Goal: Information Seeking & Learning: Learn about a topic

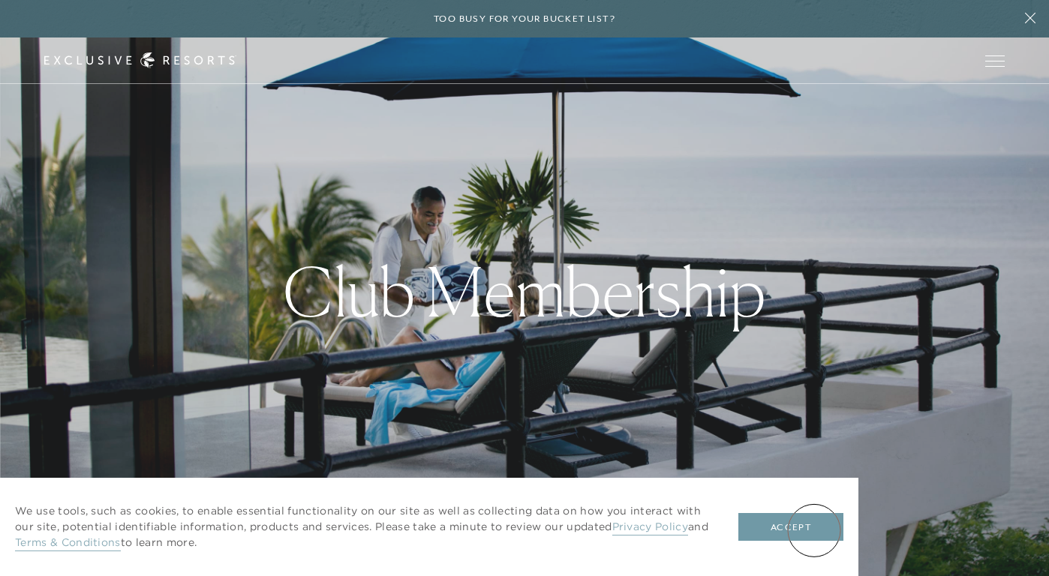
click at [814, 531] on button "Accept" at bounding box center [790, 527] width 105 height 29
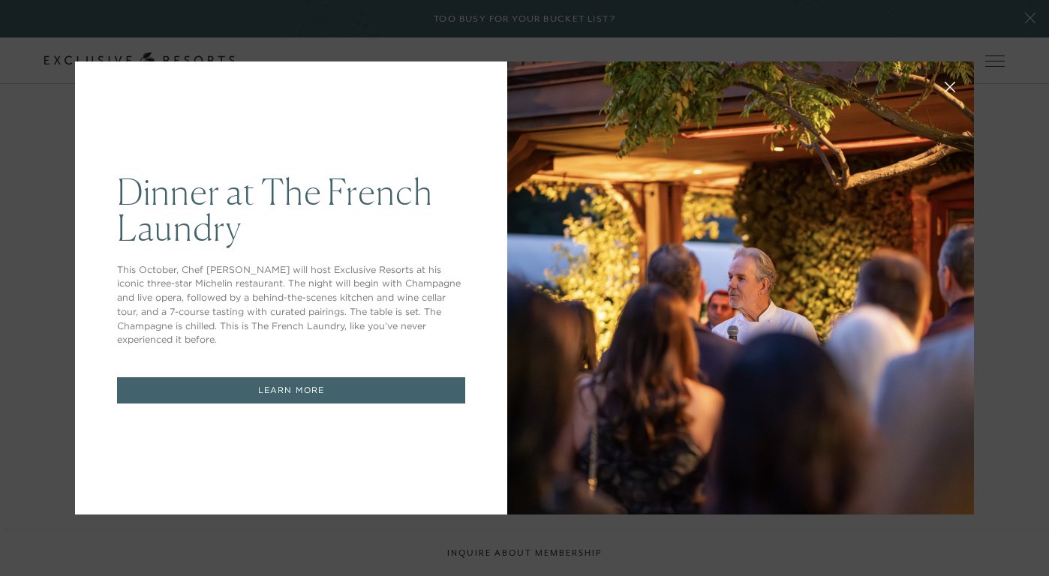
click at [952, 90] on icon at bounding box center [951, 88] width 10 height 10
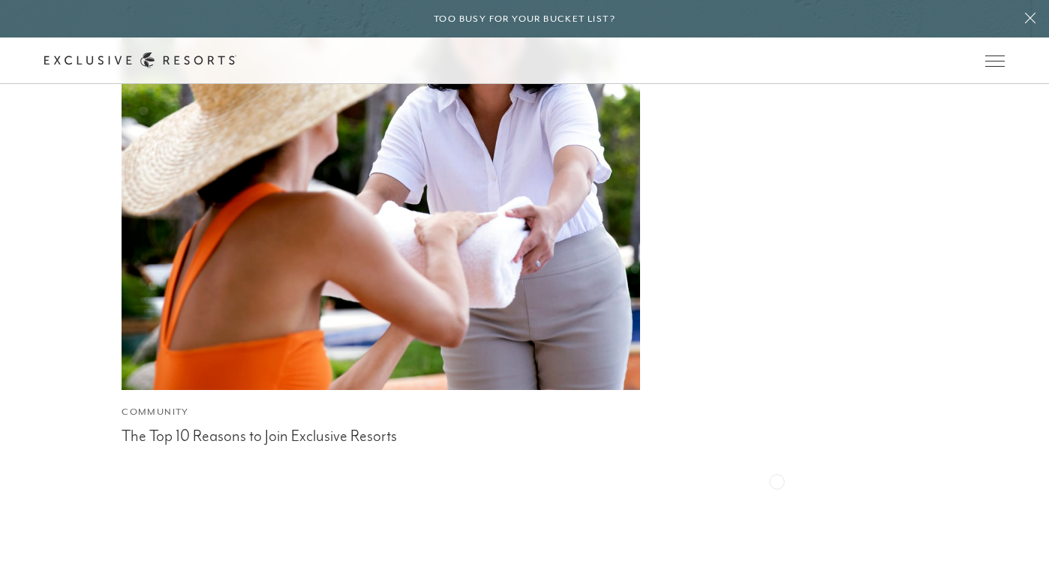
scroll to position [5685, 0]
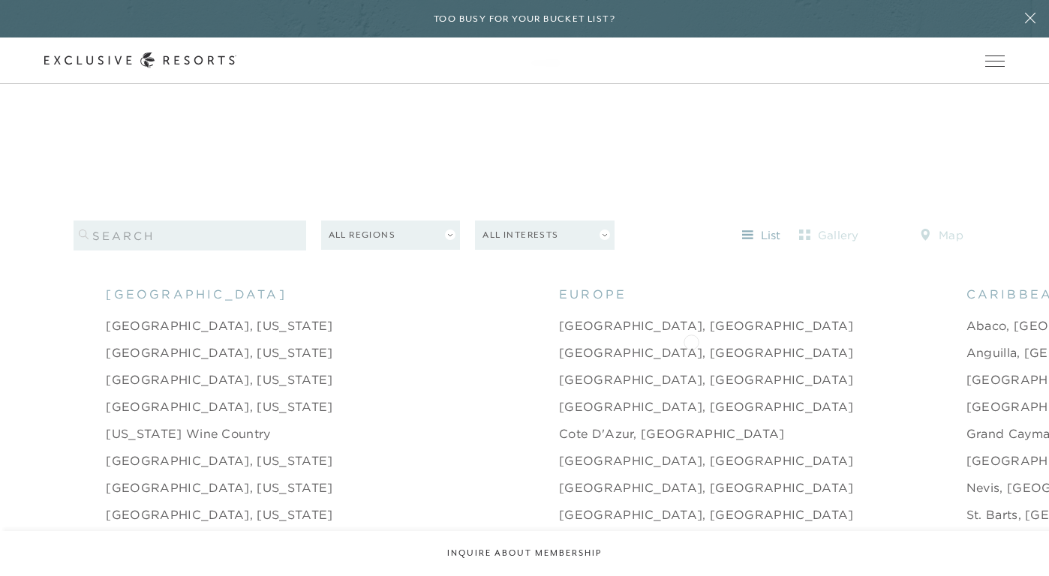
scroll to position [1118, 0]
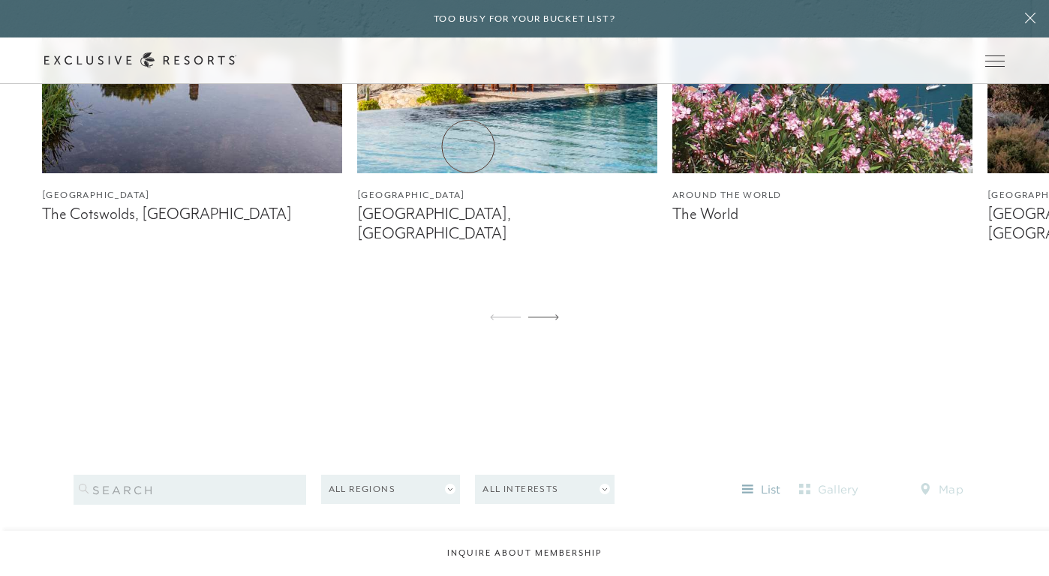
click at [0, 0] on link "How it works" at bounding box center [0, 0] width 0 height 0
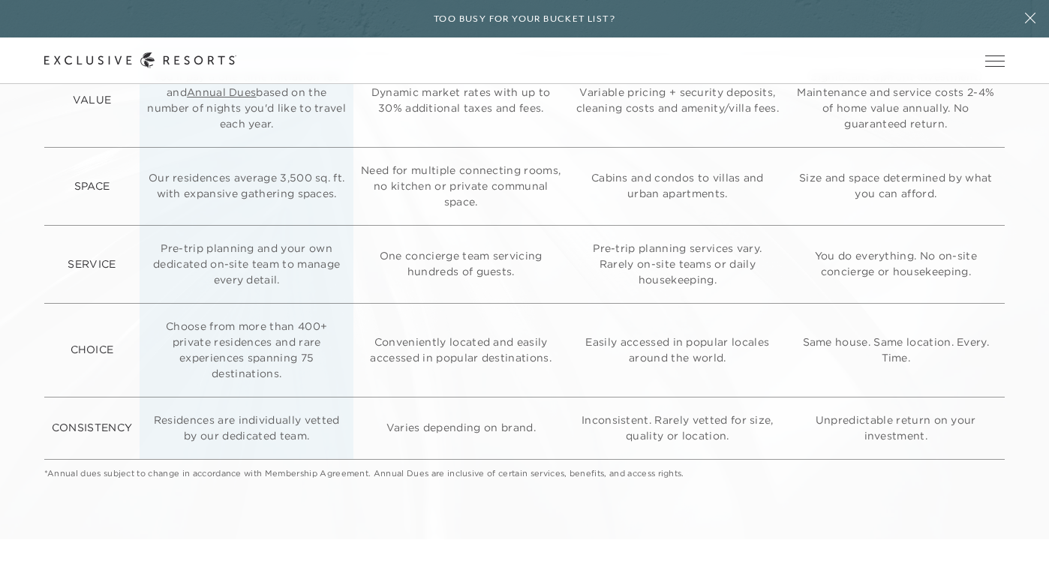
scroll to position [3941, 0]
click at [557, 402] on td "Varies depending on brand." at bounding box center [460, 427] width 215 height 62
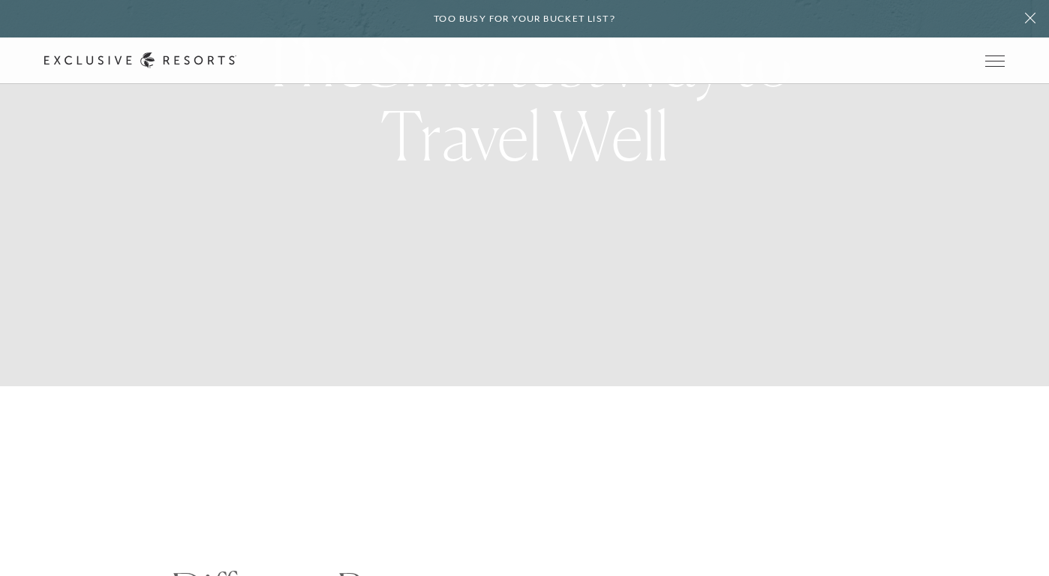
scroll to position [189, 0]
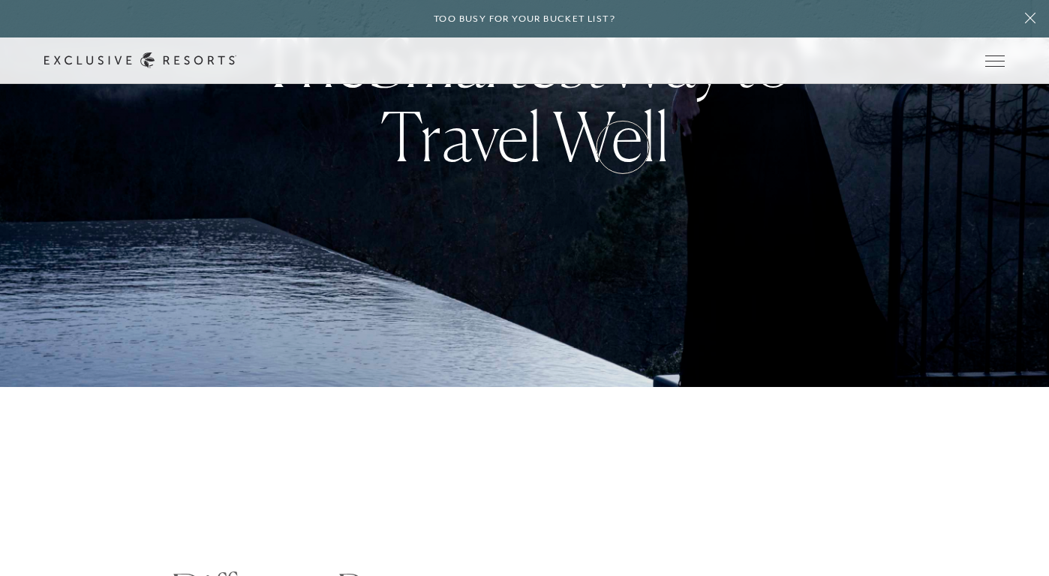
click at [0, 0] on link "VIP Benefits" at bounding box center [0, 0] width 0 height 0
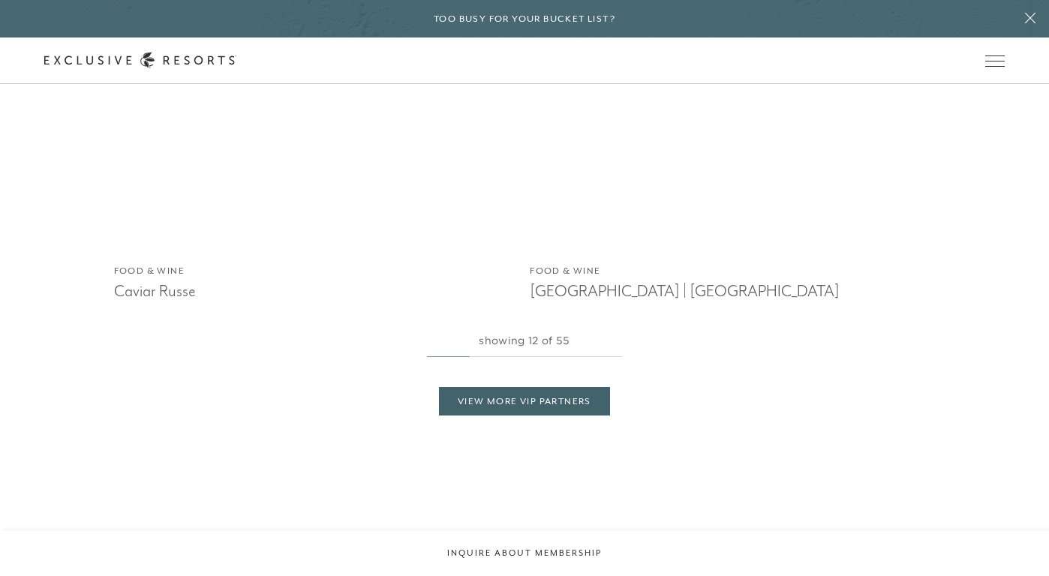
scroll to position [3054, 0]
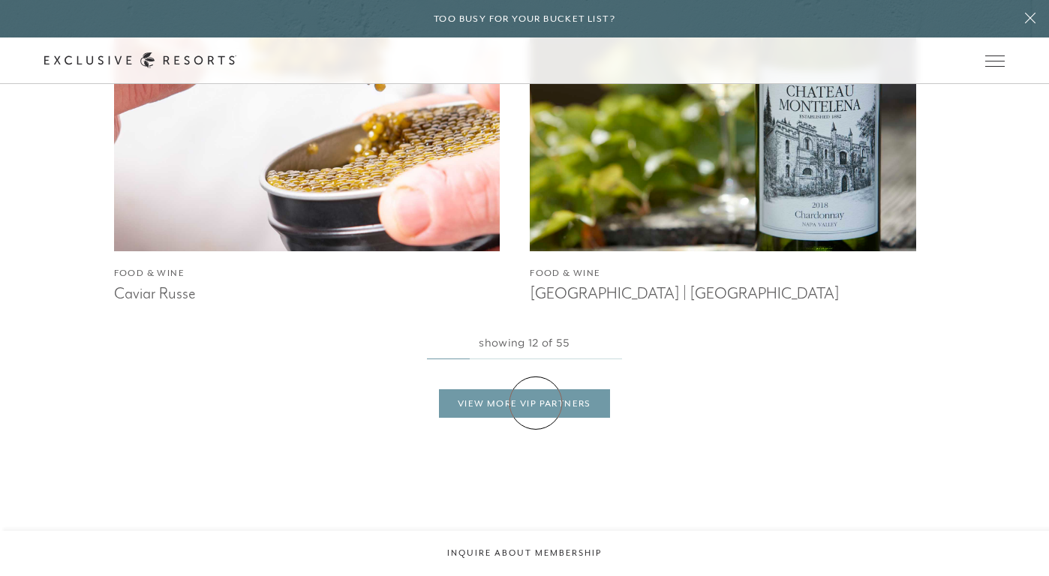
click at [536, 403] on link "View More VIP Partners" at bounding box center [524, 403] width 171 height 29
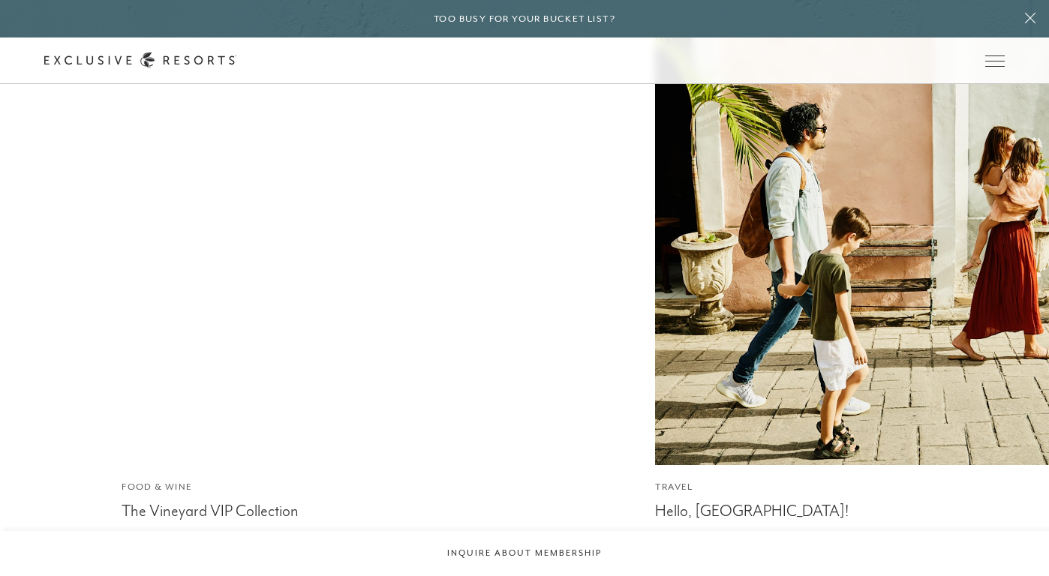
scroll to position [10957, 0]
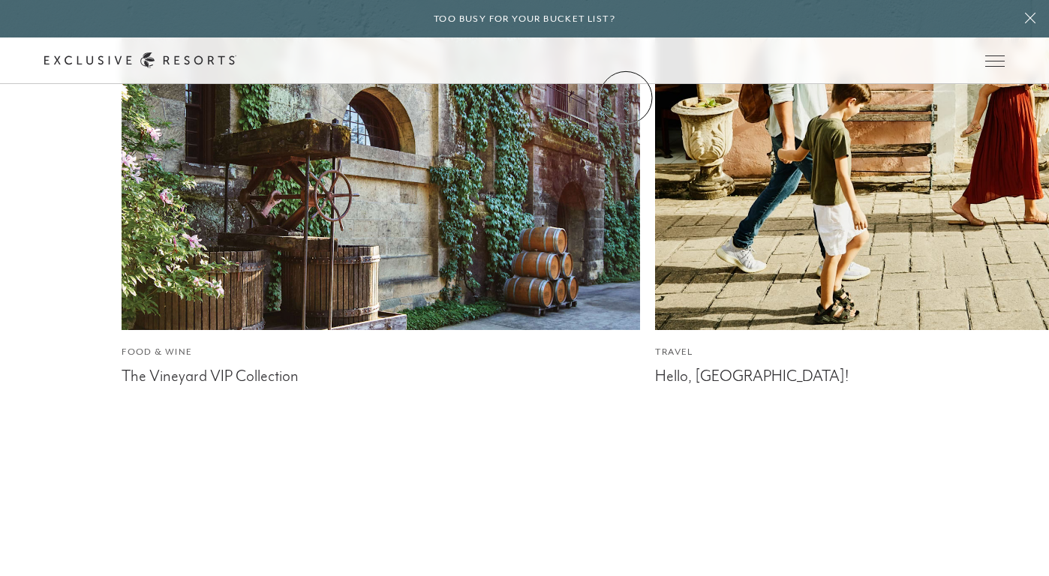
click at [0, 0] on link "VIP Benefits" at bounding box center [0, 0] width 0 height 0
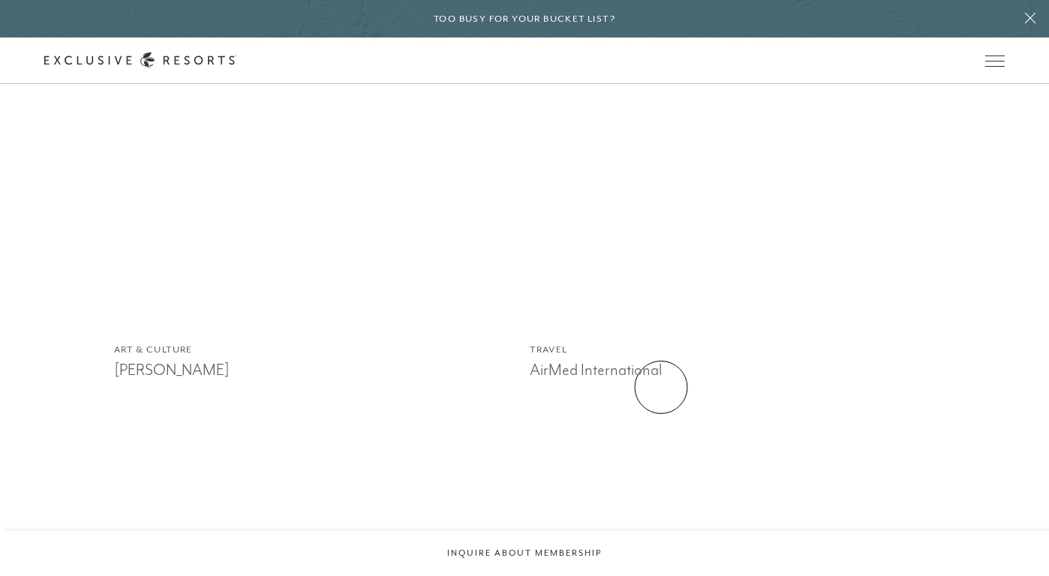
scroll to position [1363, 0]
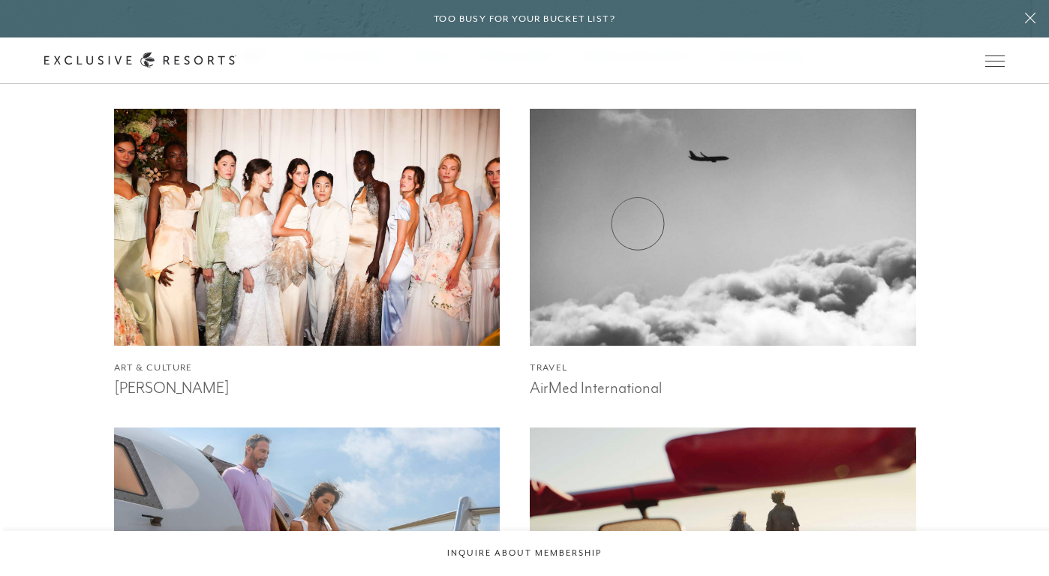
click at [638, 224] on img at bounding box center [722, 227] width 425 height 261
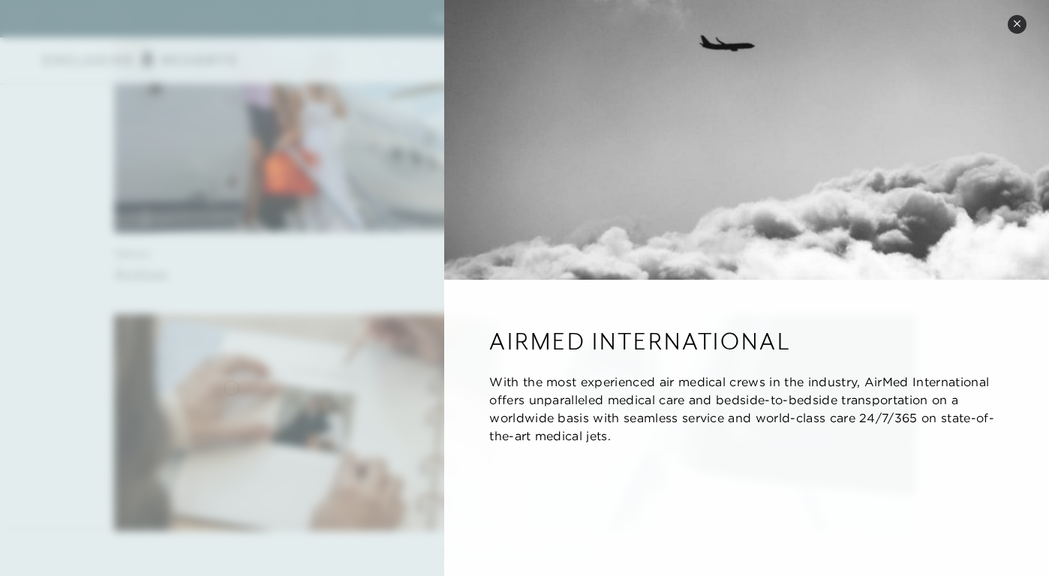
click at [231, 386] on div at bounding box center [524, 288] width 1049 height 576
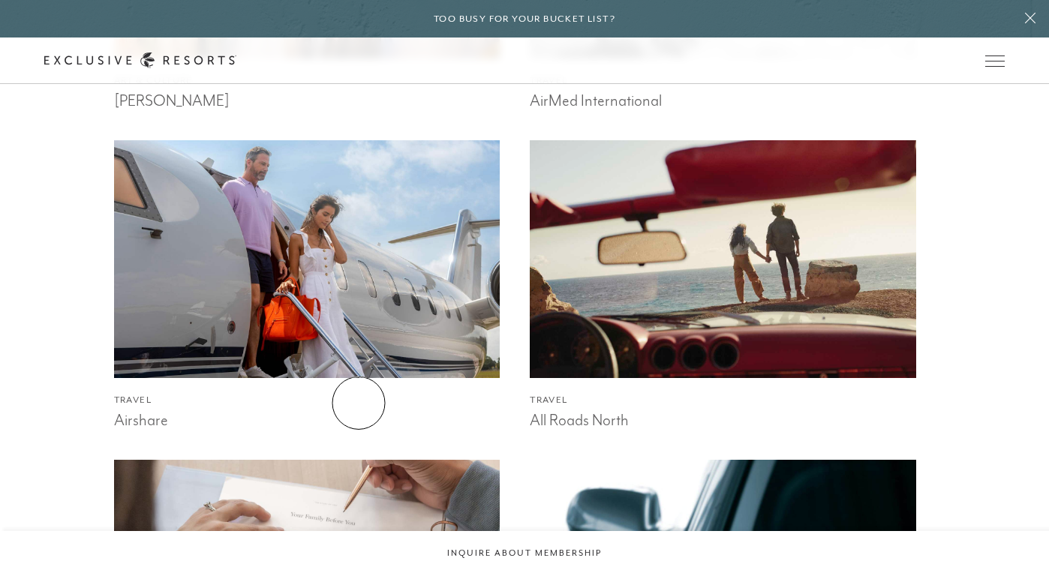
scroll to position [1655, 0]
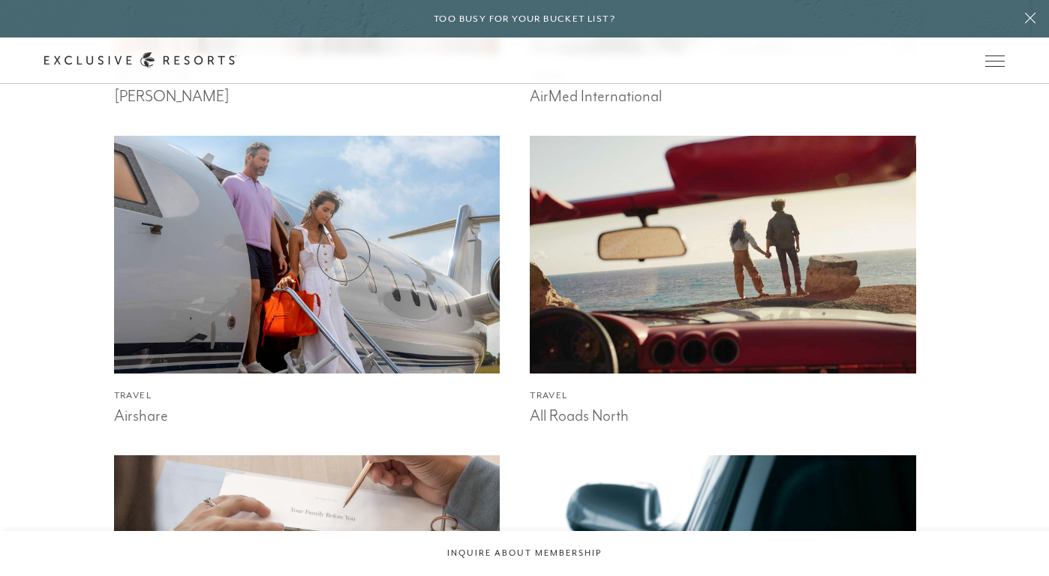
click at [344, 255] on img at bounding box center [307, 254] width 425 height 261
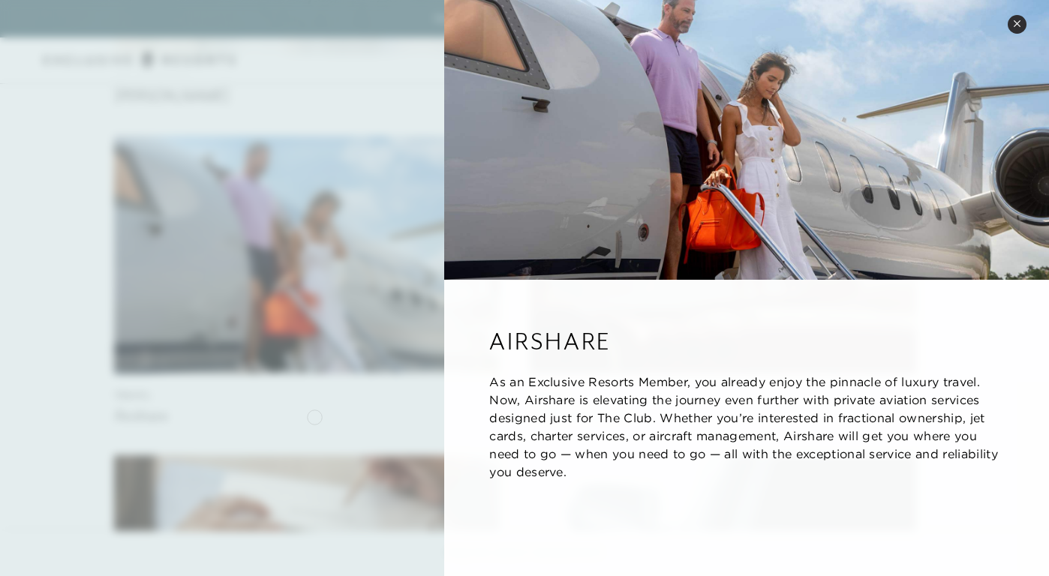
click at [314, 416] on div at bounding box center [524, 288] width 1049 height 576
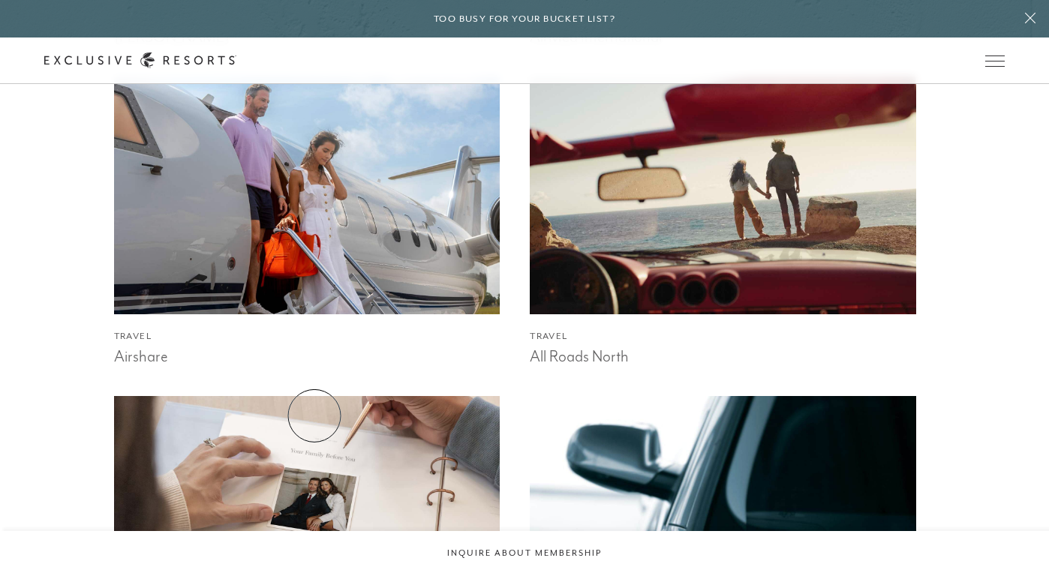
scroll to position [1652, 0]
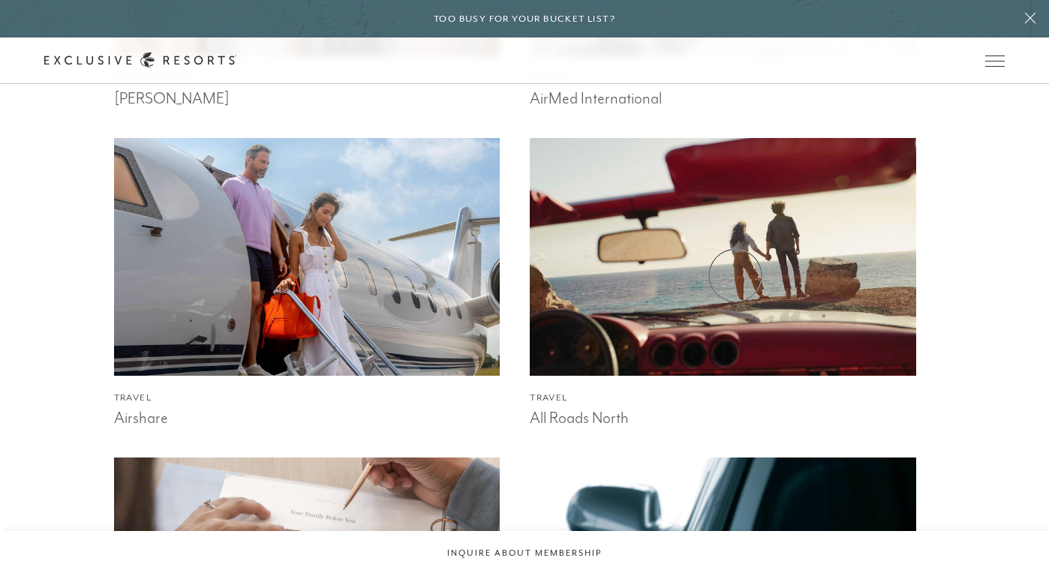
click at [735, 275] on img at bounding box center [722, 256] width 425 height 261
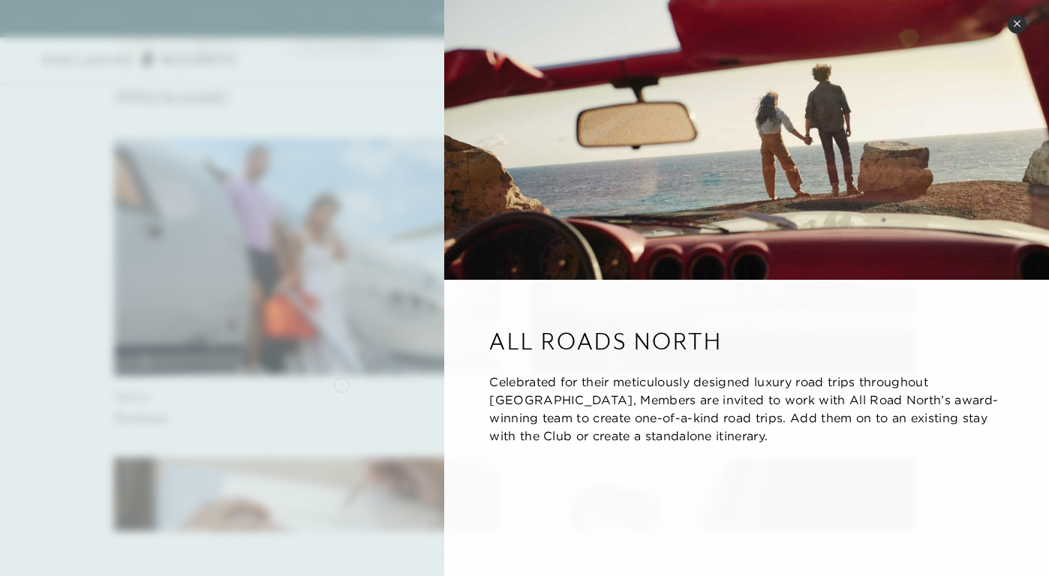
click at [341, 383] on div at bounding box center [524, 288] width 1049 height 576
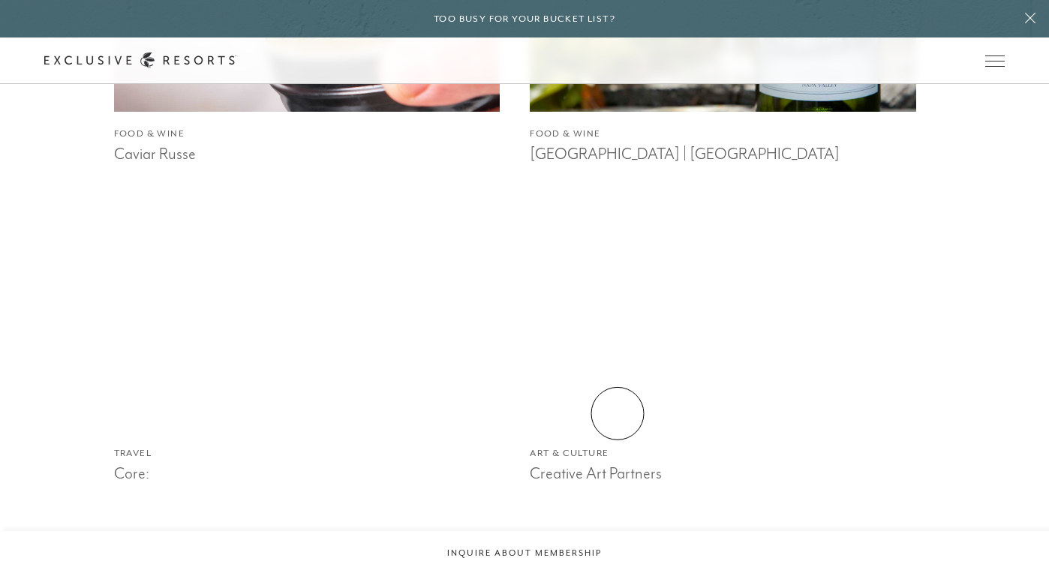
scroll to position [3198, 0]
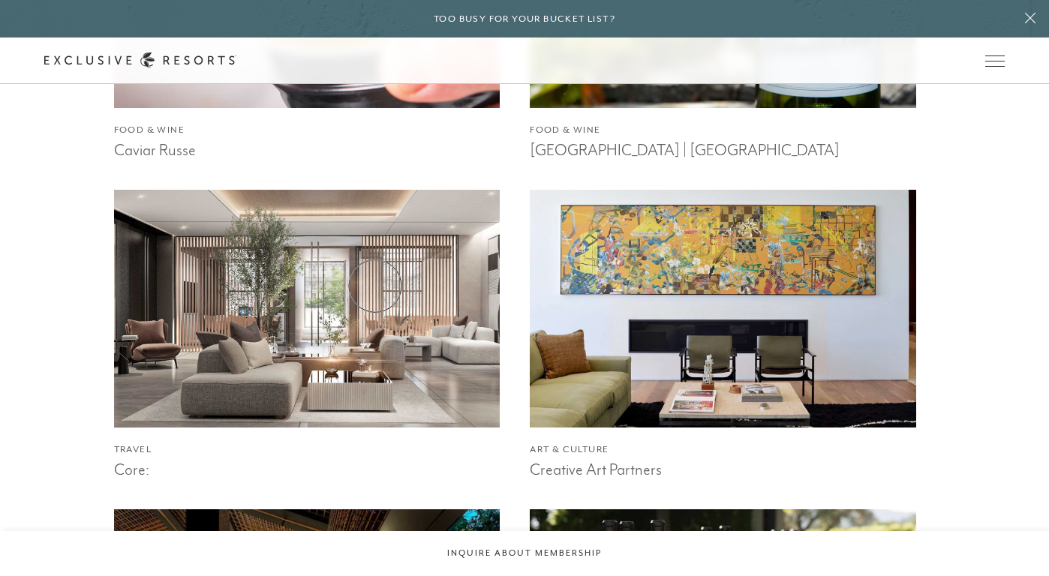
click at [375, 286] on img at bounding box center [307, 308] width 425 height 261
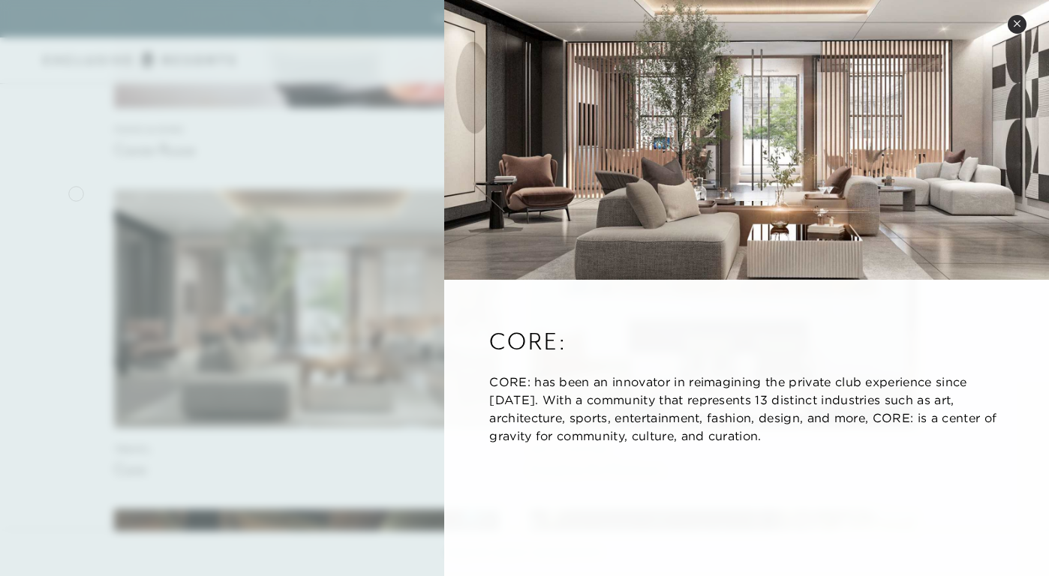
click at [76, 192] on div at bounding box center [524, 288] width 1049 height 576
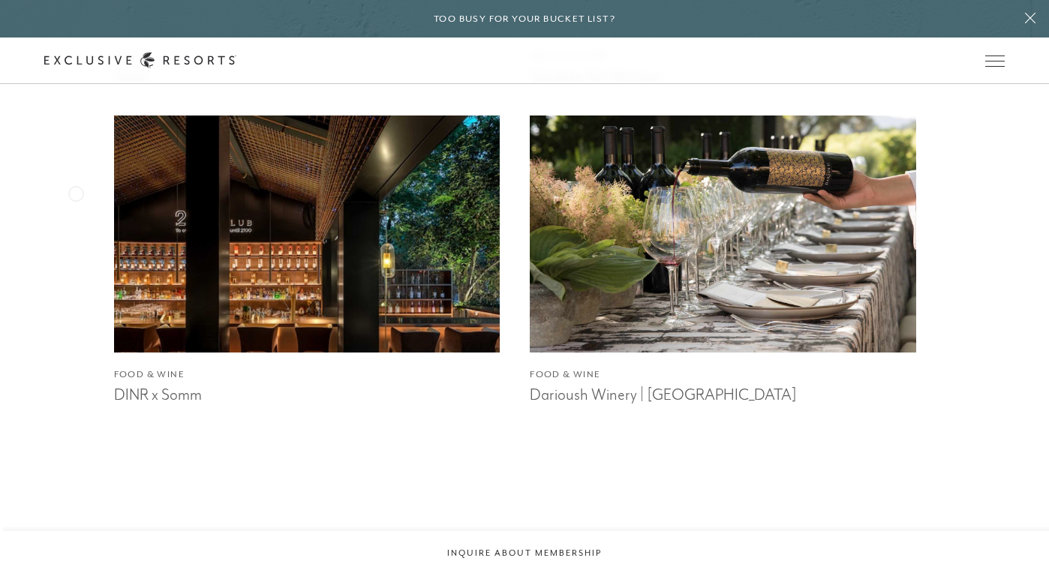
scroll to position [3607, 0]
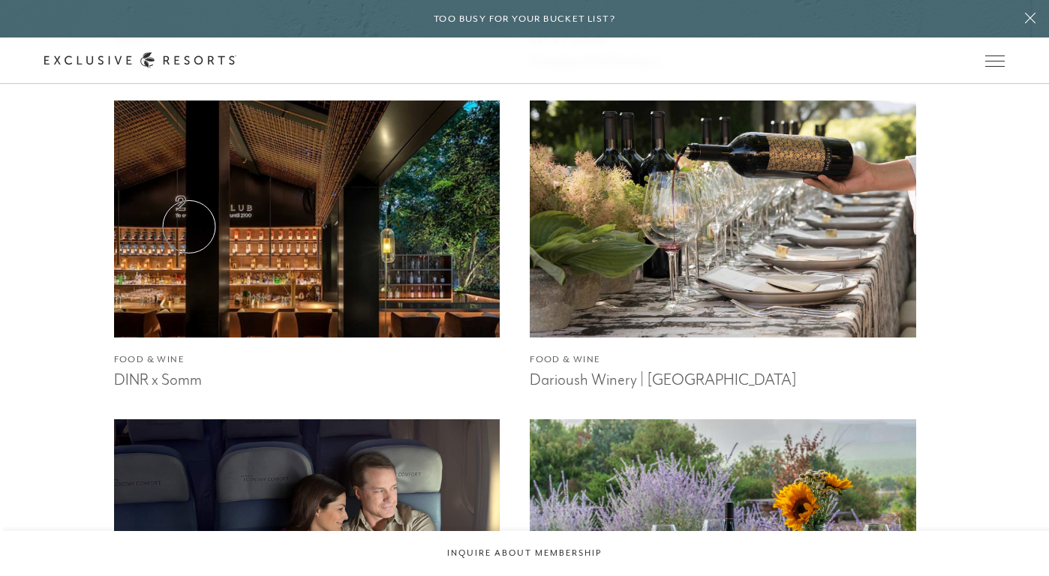
click at [193, 229] on img at bounding box center [307, 219] width 425 height 261
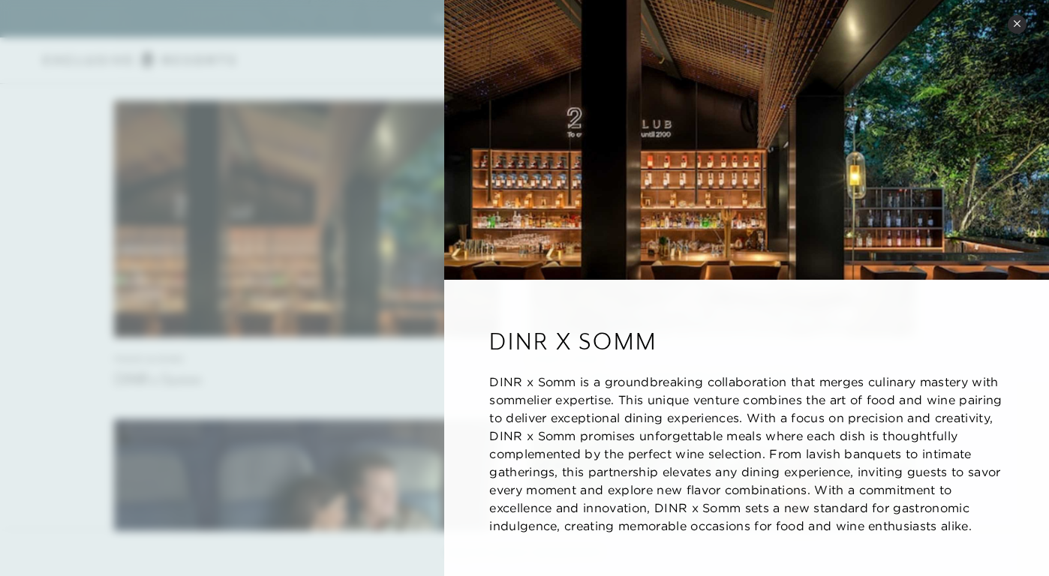
click at [242, 319] on div at bounding box center [524, 288] width 1049 height 576
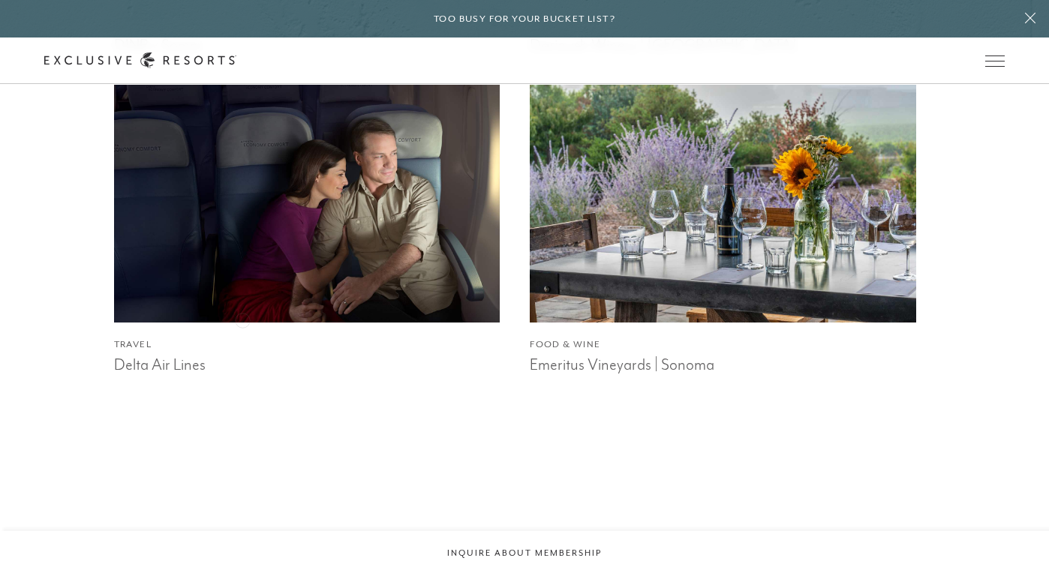
scroll to position [4002, 0]
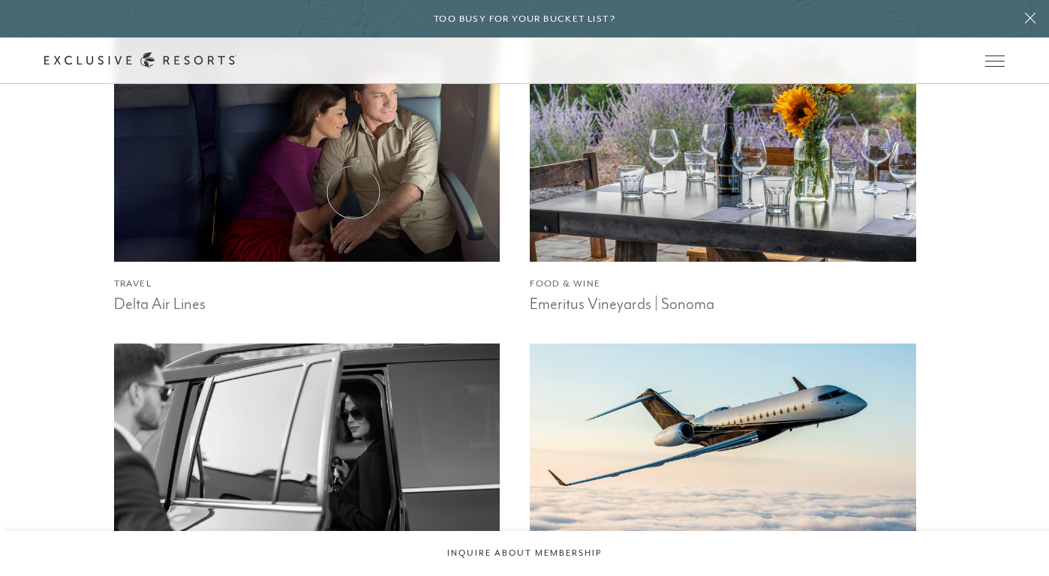
click at [353, 192] on img at bounding box center [307, 143] width 425 height 261
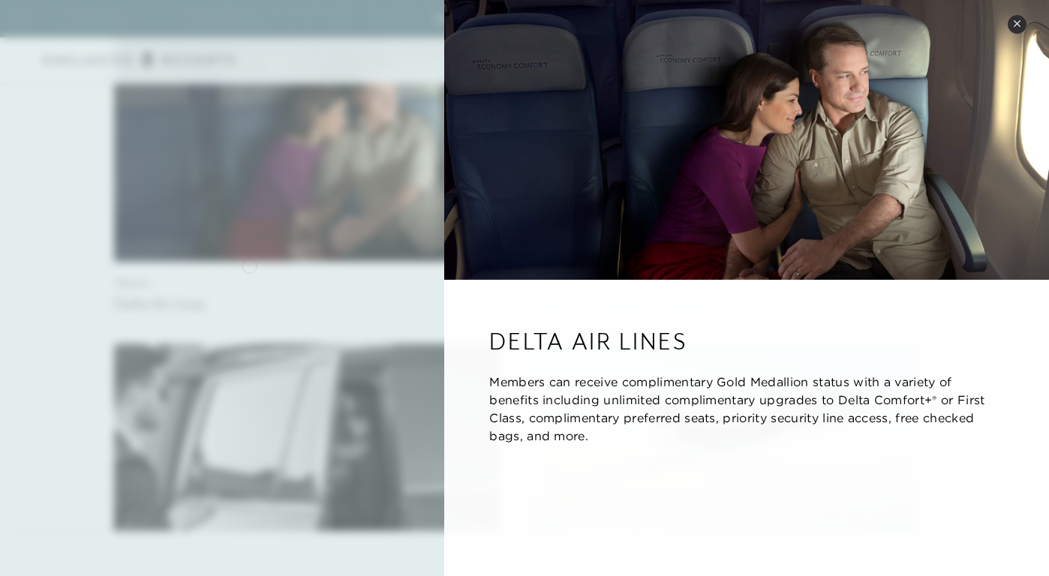
click at [249, 264] on div at bounding box center [524, 288] width 1049 height 576
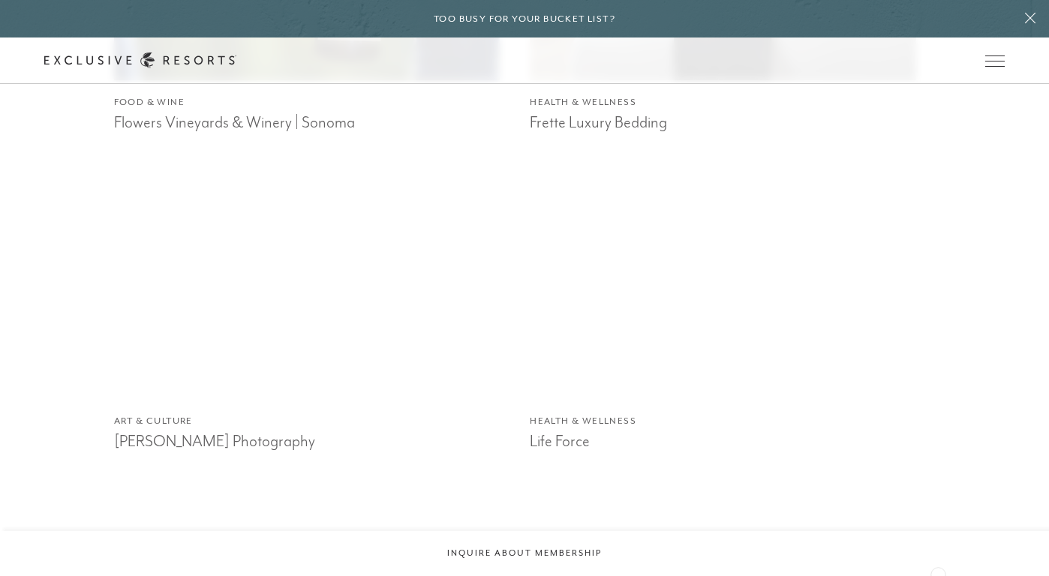
scroll to position [5152, 0]
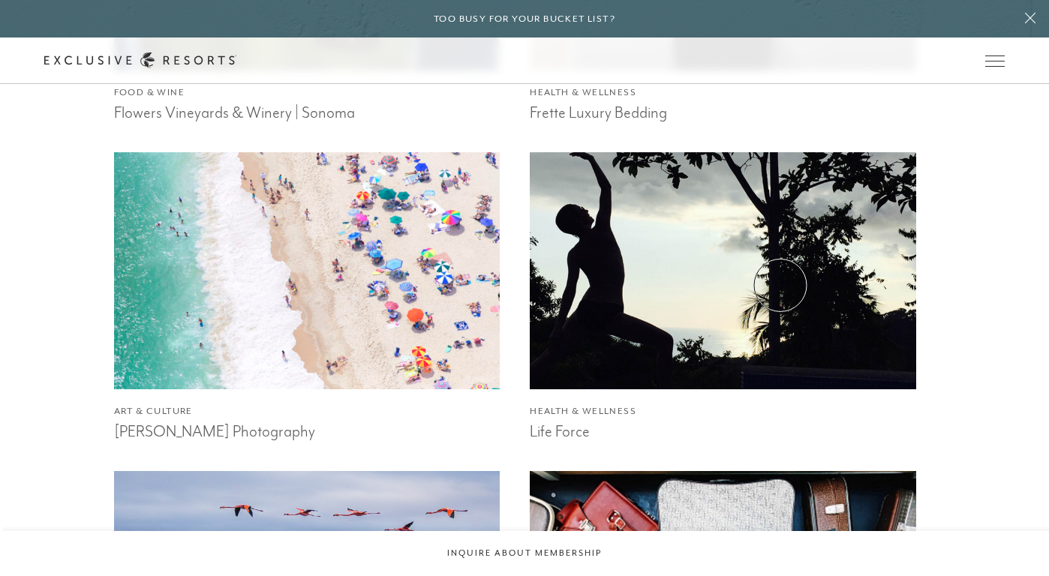
click at [774, 276] on img at bounding box center [722, 270] width 425 height 261
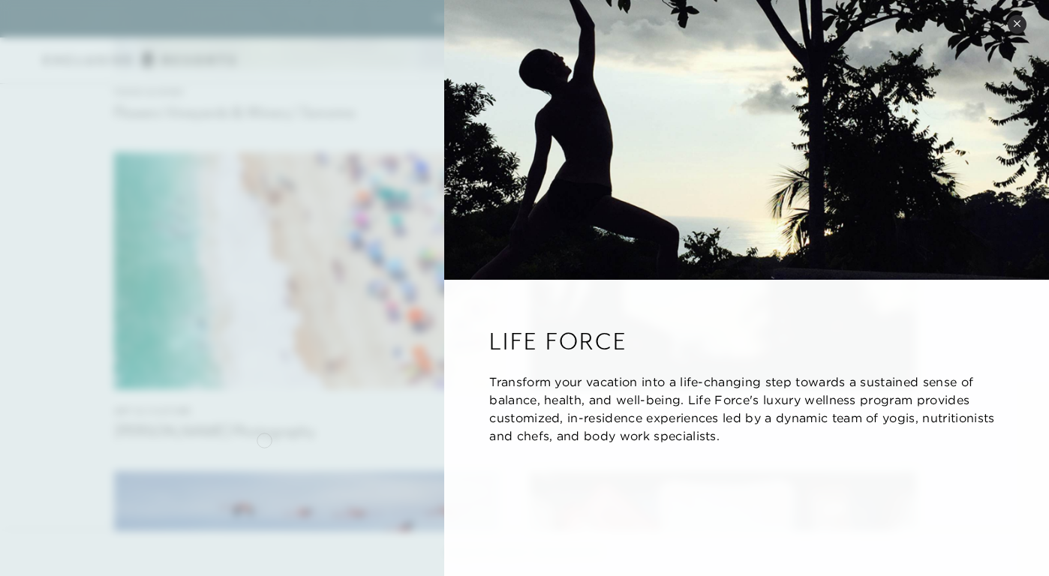
click at [264, 439] on div at bounding box center [524, 288] width 1049 height 576
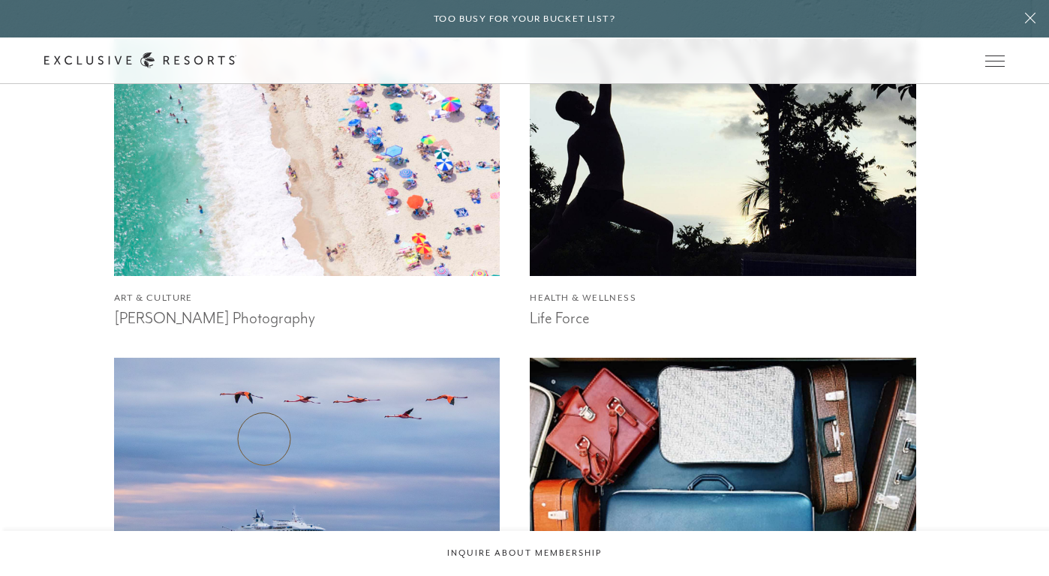
scroll to position [5266, 0]
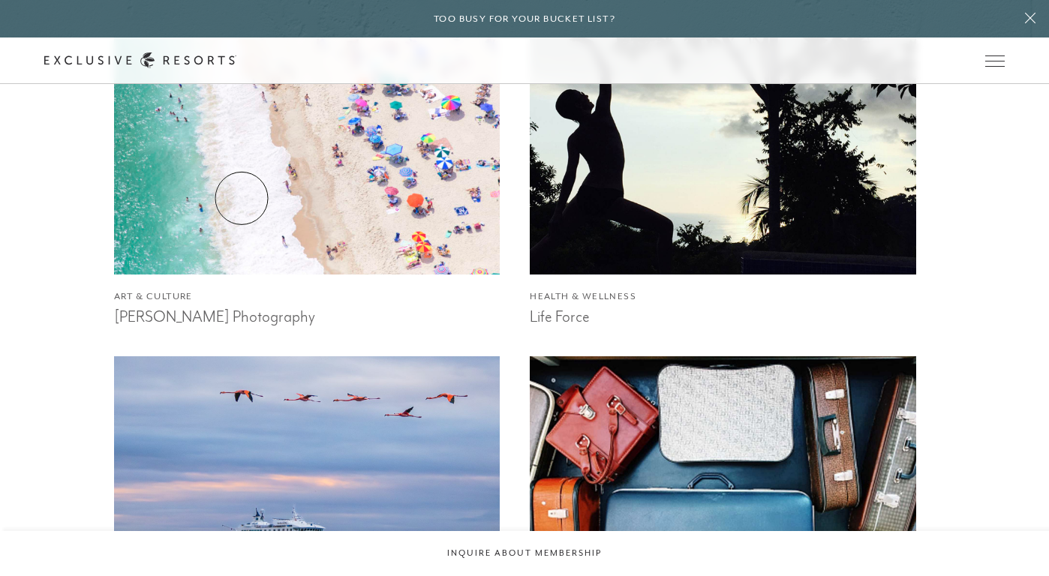
click at [242, 198] on img at bounding box center [307, 156] width 425 height 261
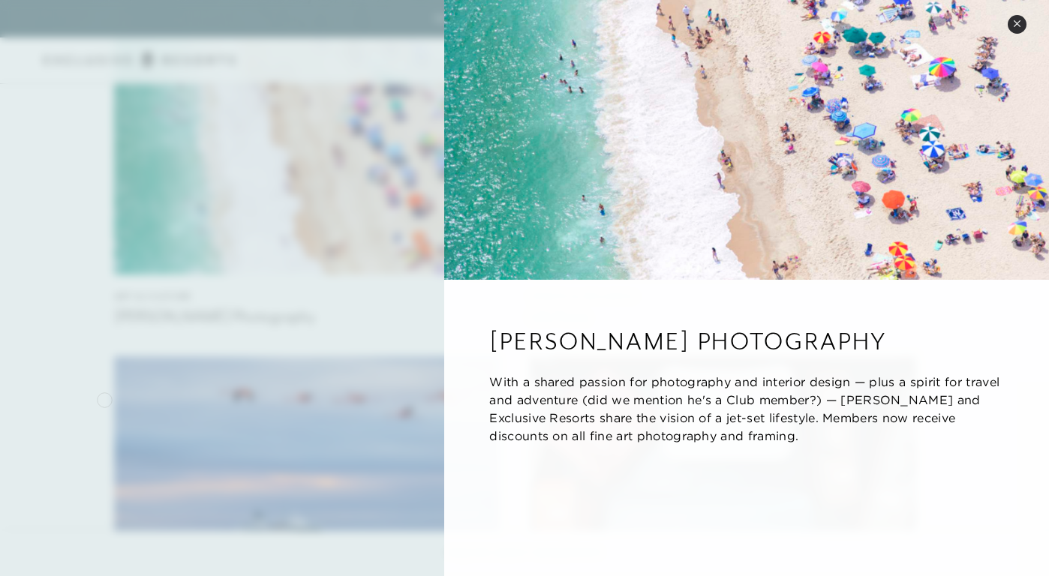
click at [104, 398] on div at bounding box center [524, 288] width 1049 height 576
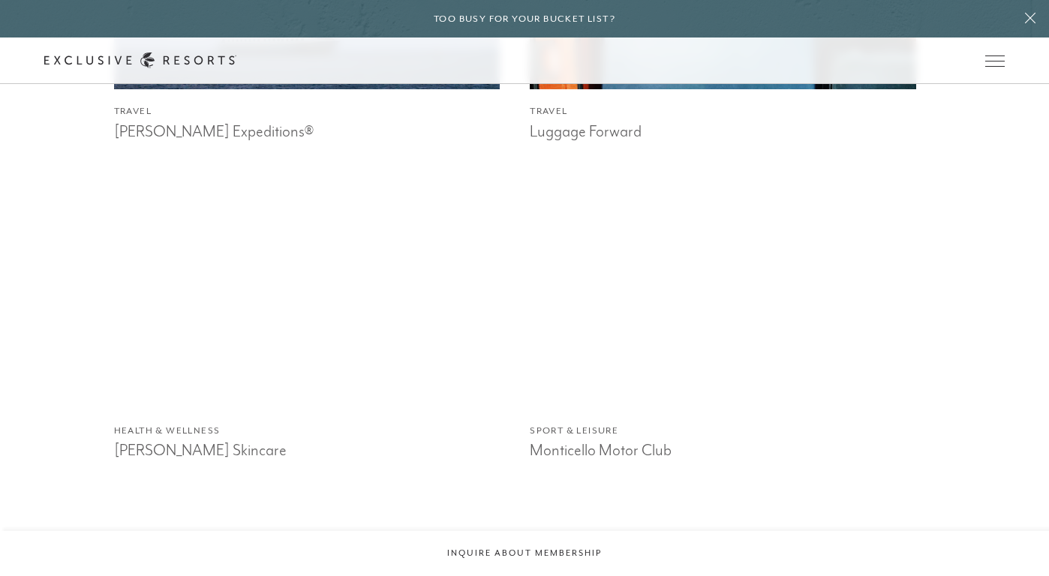
scroll to position [5785, 0]
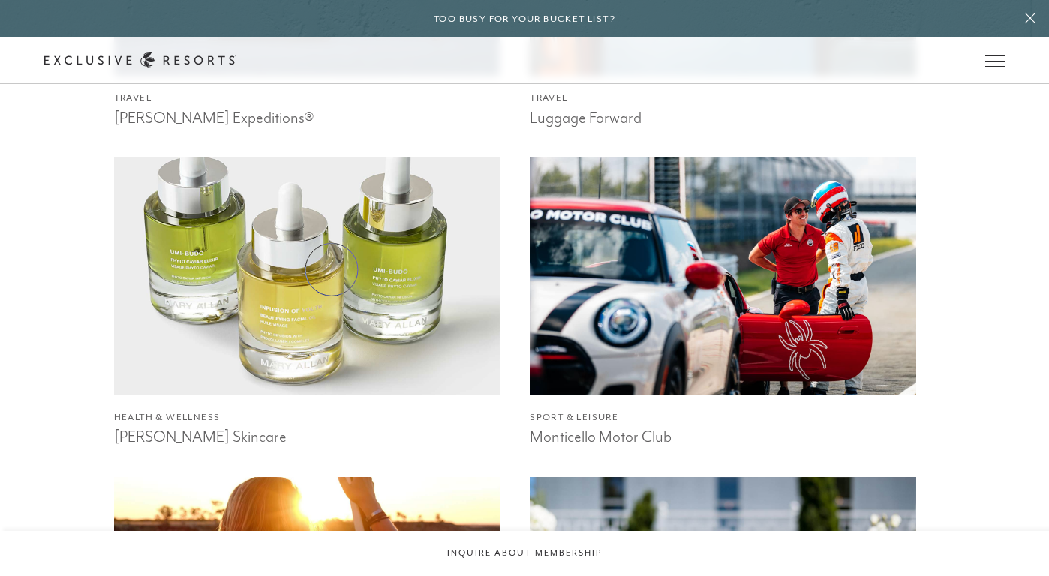
click at [332, 269] on img at bounding box center [307, 276] width 425 height 261
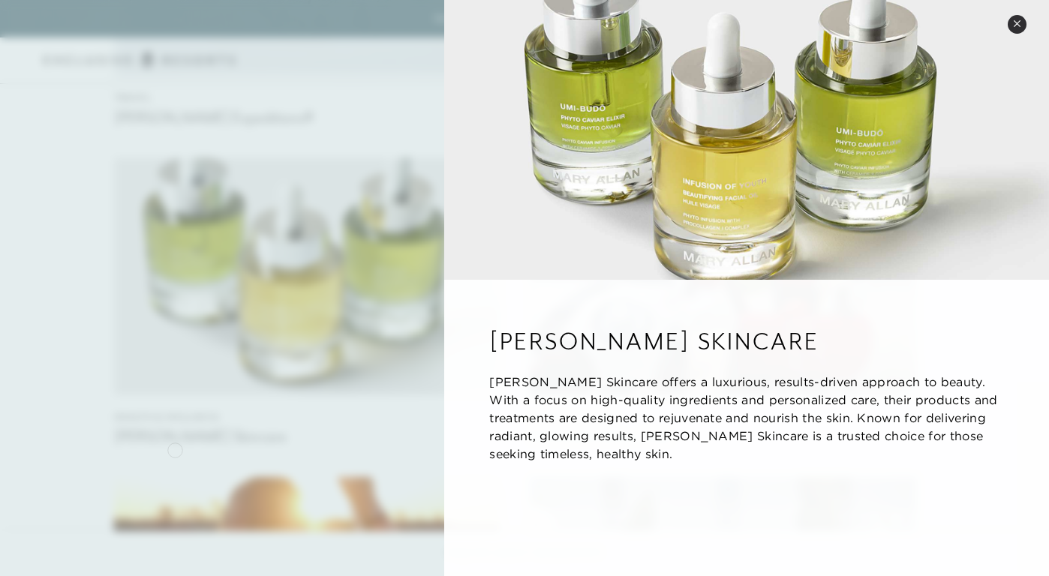
click at [175, 449] on div at bounding box center [524, 288] width 1049 height 576
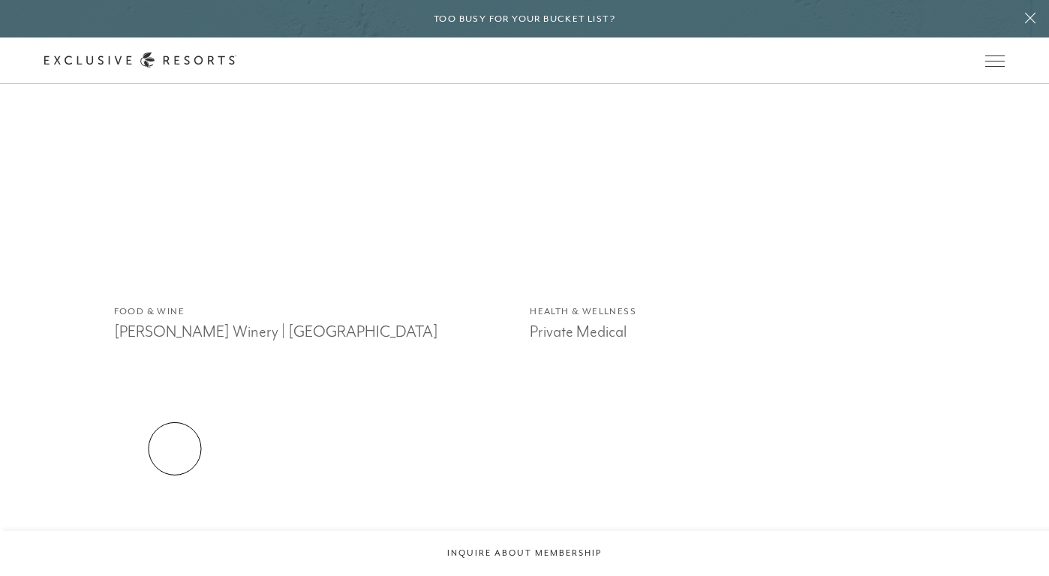
scroll to position [7188, 0]
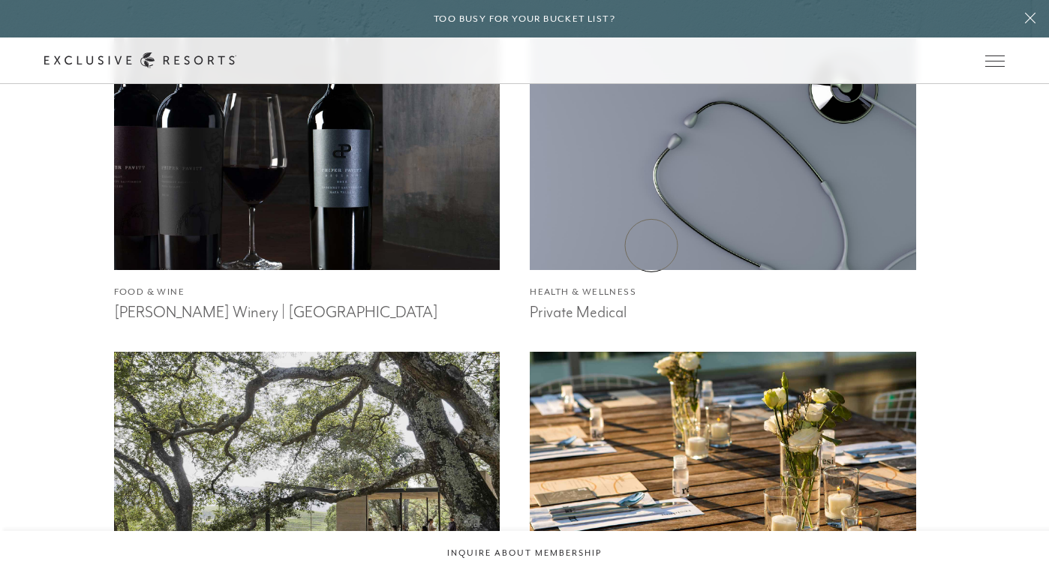
click at [651, 245] on img at bounding box center [722, 151] width 425 height 261
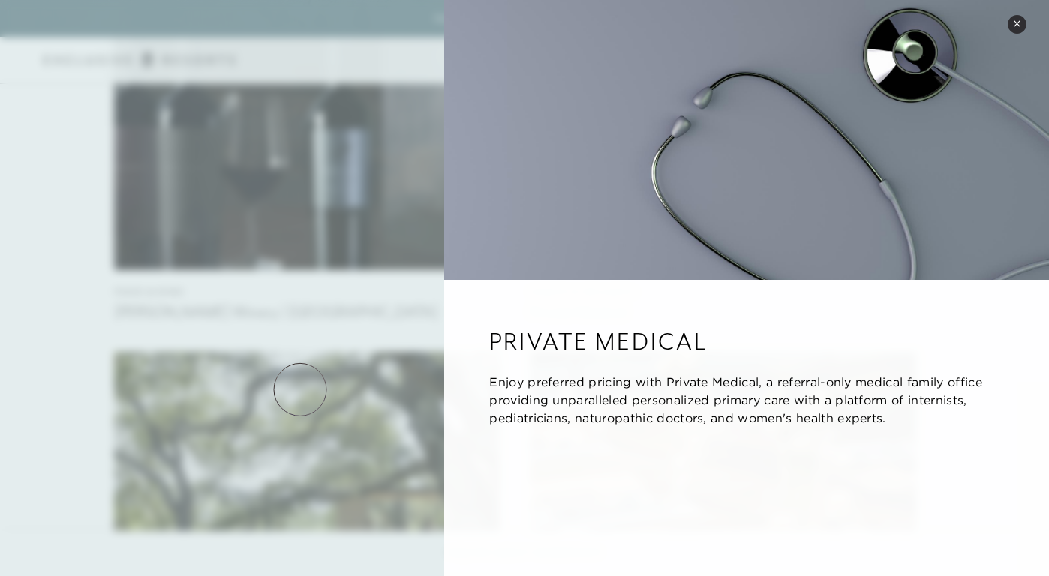
click at [300, 389] on div at bounding box center [524, 288] width 1049 height 576
